Goal: Find specific page/section: Find specific page/section

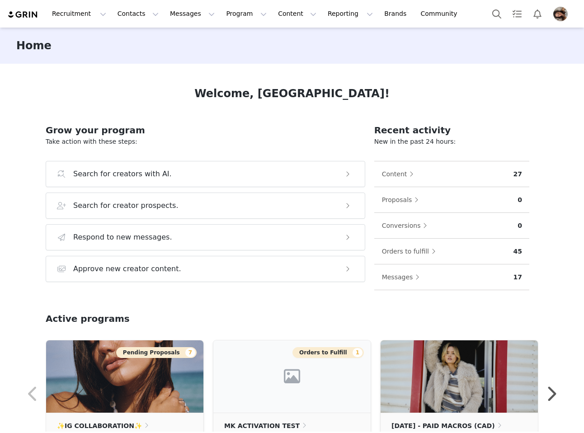
click at [124, 30] on div "Home" at bounding box center [292, 46] width 584 height 36
click at [124, 19] on button "Contacts Contacts" at bounding box center [138, 14] width 52 height 20
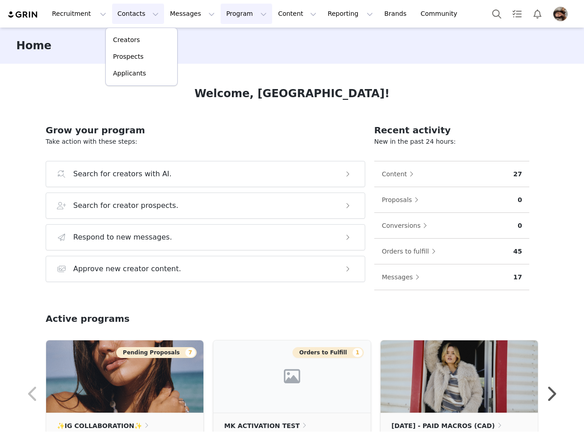
click at [244, 16] on button "Program Program" at bounding box center [247, 14] width 52 height 20
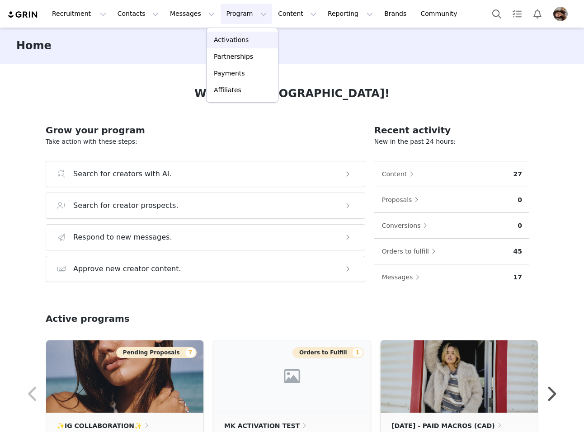
click at [242, 37] on p "Activations" at bounding box center [231, 39] width 35 height 9
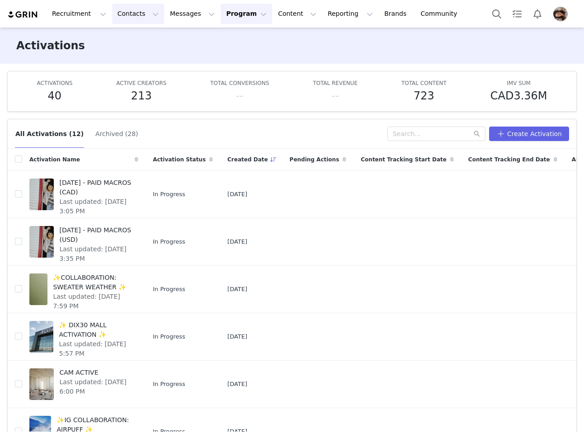
click at [125, 17] on button "Contacts Contacts" at bounding box center [138, 14] width 52 height 20
click at [124, 42] on p "Creators" at bounding box center [126, 39] width 27 height 9
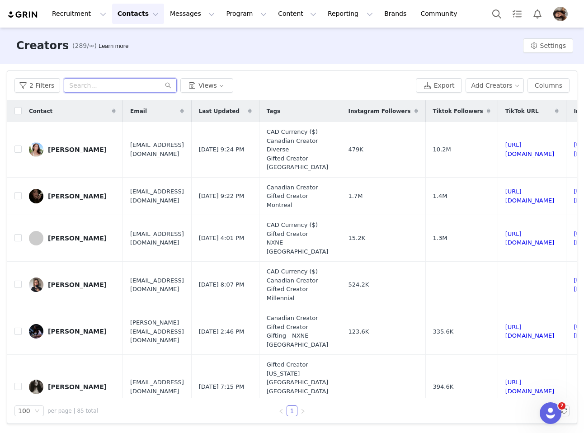
click at [132, 81] on input "text" at bounding box center [120, 85] width 113 height 14
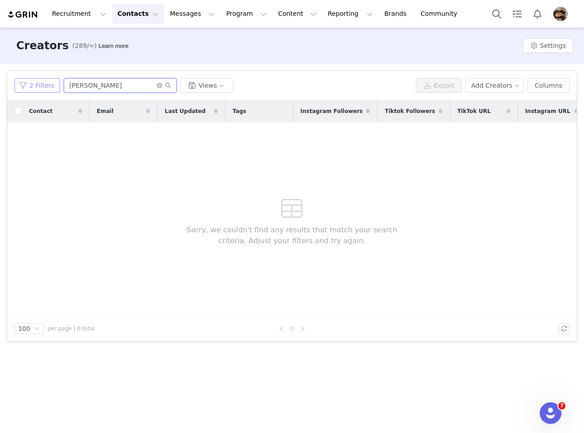
type input "[PERSON_NAME]"
click at [32, 89] on button "2 Filters" at bounding box center [37, 85] width 46 height 14
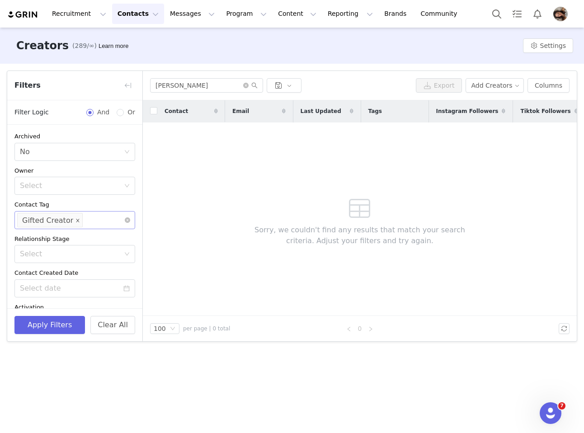
click at [75, 222] on icon "icon: close" at bounding box center [77, 220] width 5 height 5
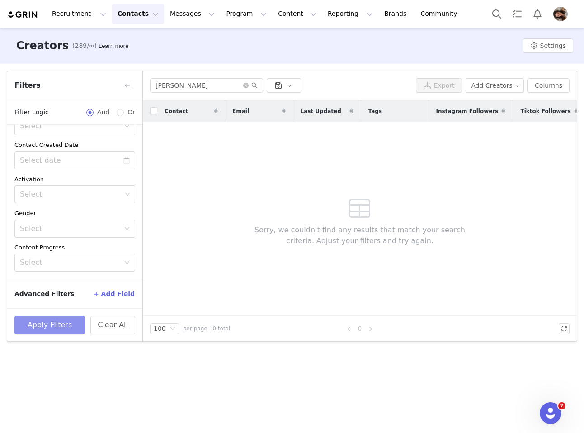
click at [28, 330] on button "Apply Filters" at bounding box center [49, 325] width 70 height 18
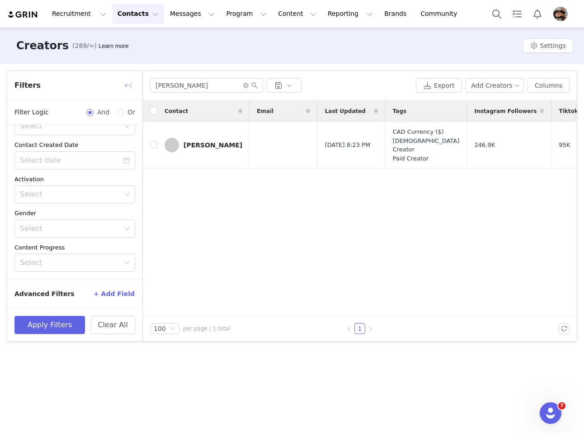
click at [132, 82] on button "button" at bounding box center [128, 85] width 14 height 14
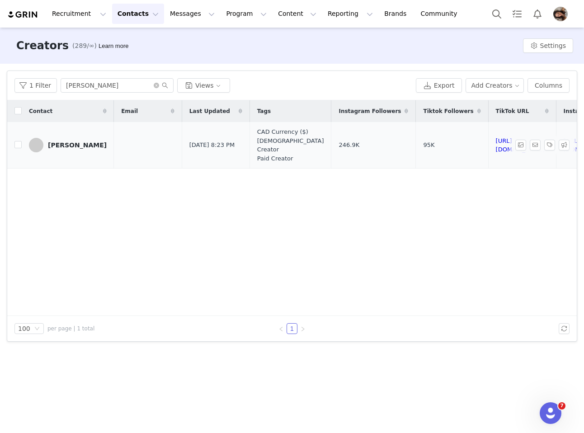
click at [98, 143] on div "[PERSON_NAME]" at bounding box center [77, 144] width 59 height 7
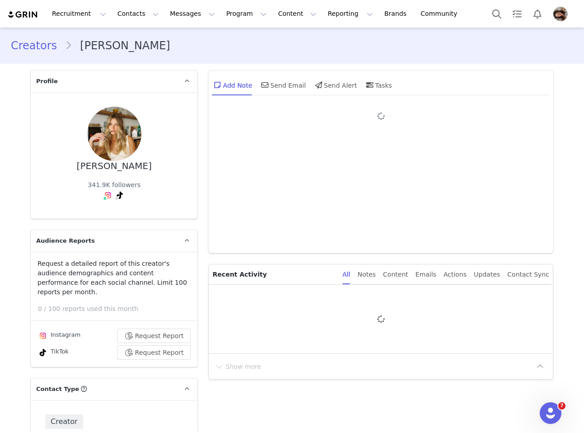
type input "+1 ([GEOGRAPHIC_DATA])"
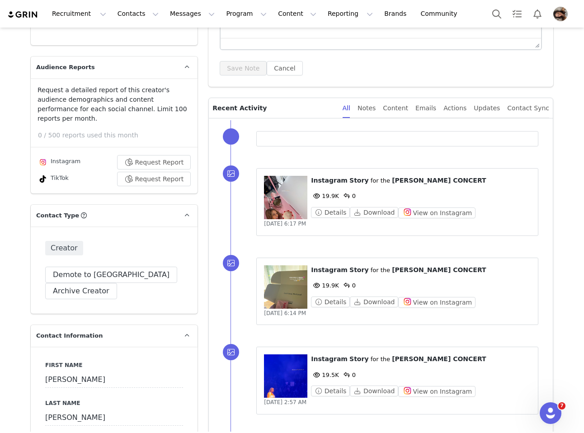
scroll to position [182, 0]
